Goal: Find specific fact: Find contact information

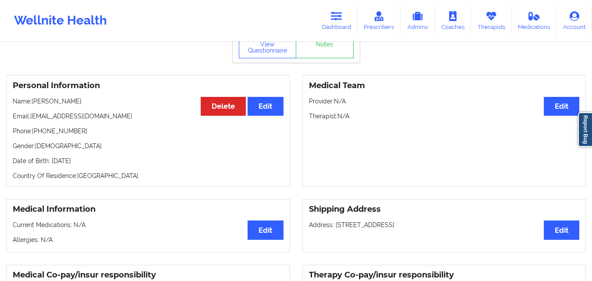
scroll to position [44, 0]
click at [323, 22] on link "Dashboard" at bounding box center [337, 20] width 42 height 29
click at [353, 29] on link "Dashboard" at bounding box center [337, 20] width 42 height 29
click at [341, 26] on link "Dashboard" at bounding box center [337, 20] width 42 height 29
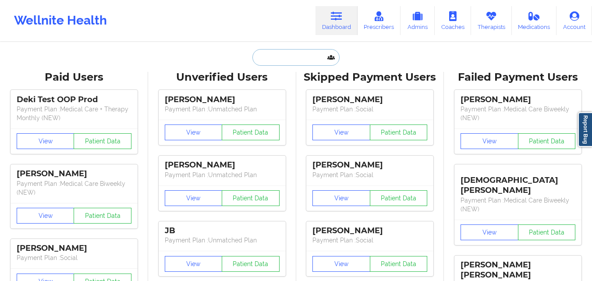
click at [308, 49] on input "text" at bounding box center [295, 57] width 87 height 17
paste input "[PERSON_NAME]"
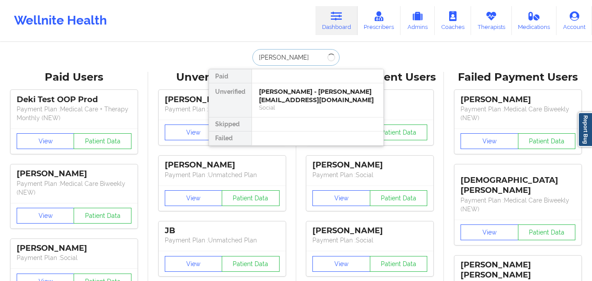
click at [278, 56] on input "[PERSON_NAME]" at bounding box center [295, 57] width 87 height 17
type input "[PERSON_NAME]"
click at [291, 98] on div "[PERSON_NAME] - [EMAIL_ADDRESS][DOMAIN_NAME]" at bounding box center [317, 96] width 117 height 16
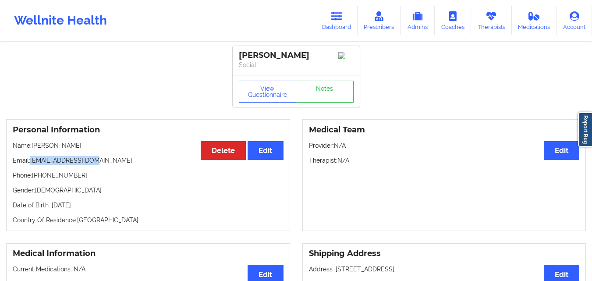
drag, startPoint x: 31, startPoint y: 163, endPoint x: 93, endPoint y: 164, distance: 61.8
click at [93, 164] on p "Email: [EMAIL_ADDRESS][DOMAIN_NAME]" at bounding box center [148, 160] width 271 height 9
copy p "[EMAIL_ADDRESS][DOMAIN_NAME]"
